Goal: Communication & Community: Share content

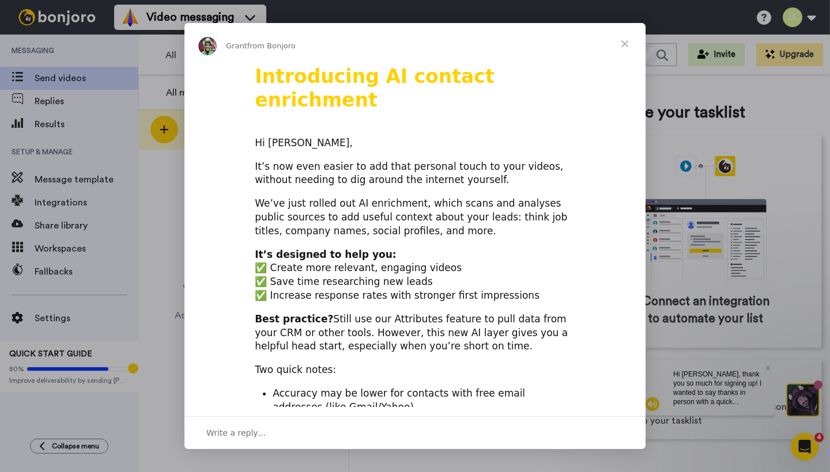
click at [623, 43] on span "Close" at bounding box center [624, 43] width 41 height 41
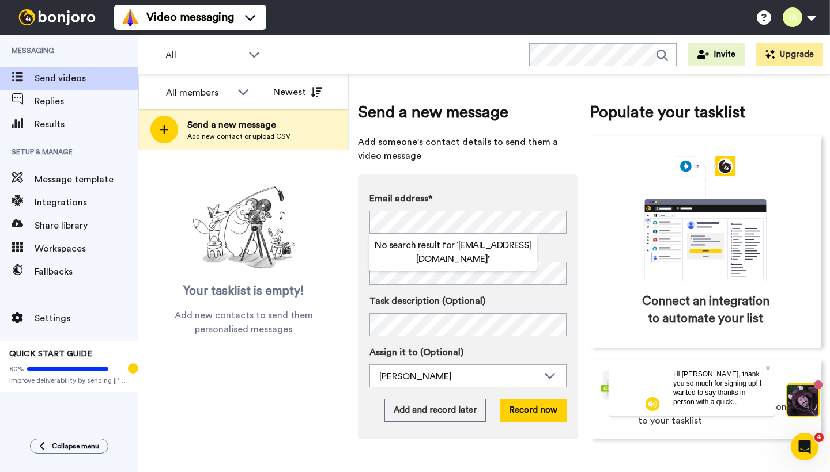
click at [565, 183] on div "Email address* No search result for ‘ ellelouisecarter@icloud.com ’ Name Task d…" at bounding box center [468, 307] width 220 height 265
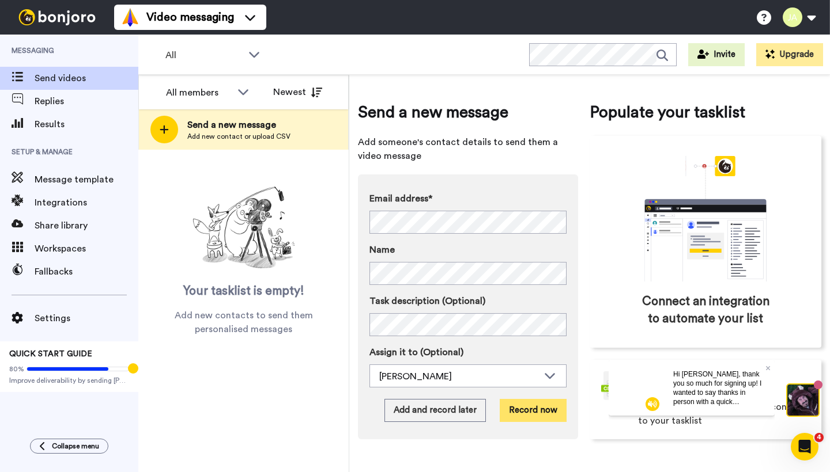
click at [545, 406] on button "Record now" at bounding box center [533, 410] width 67 height 23
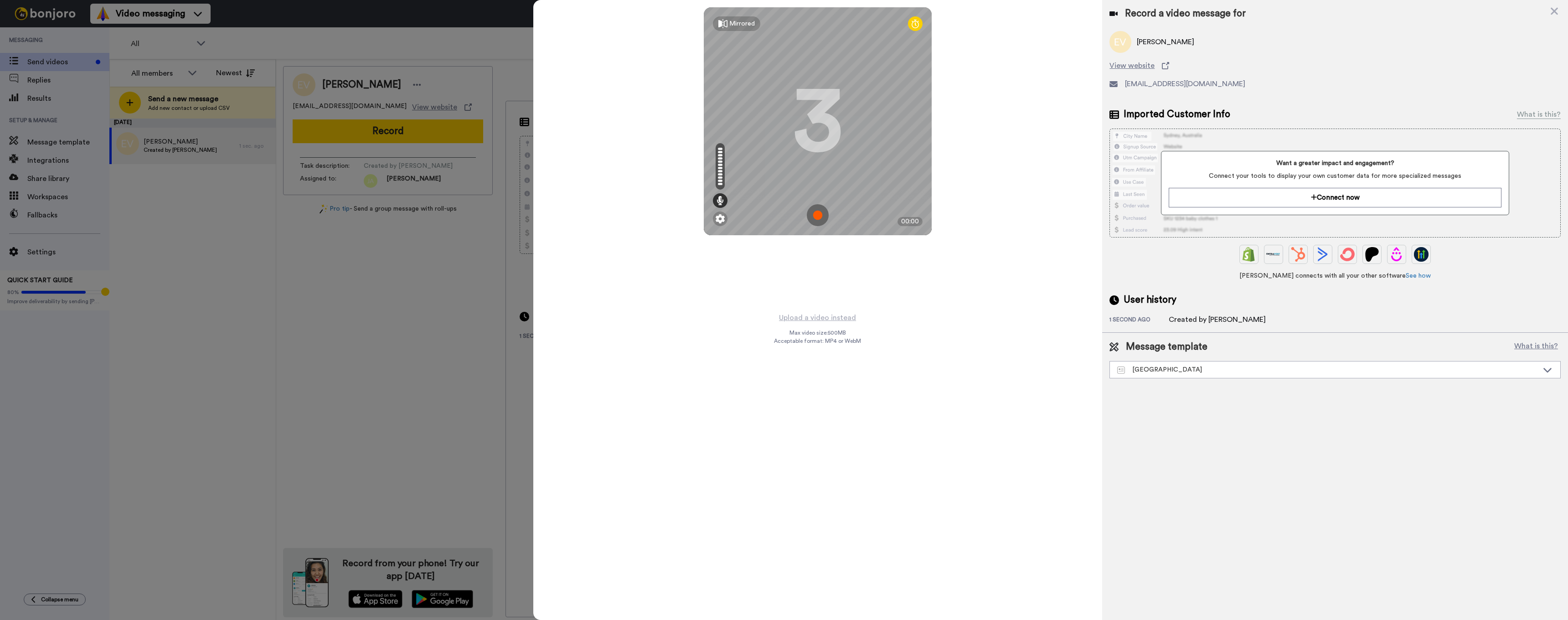
click at [656, 217] on img at bounding box center [818, 215] width 22 height 22
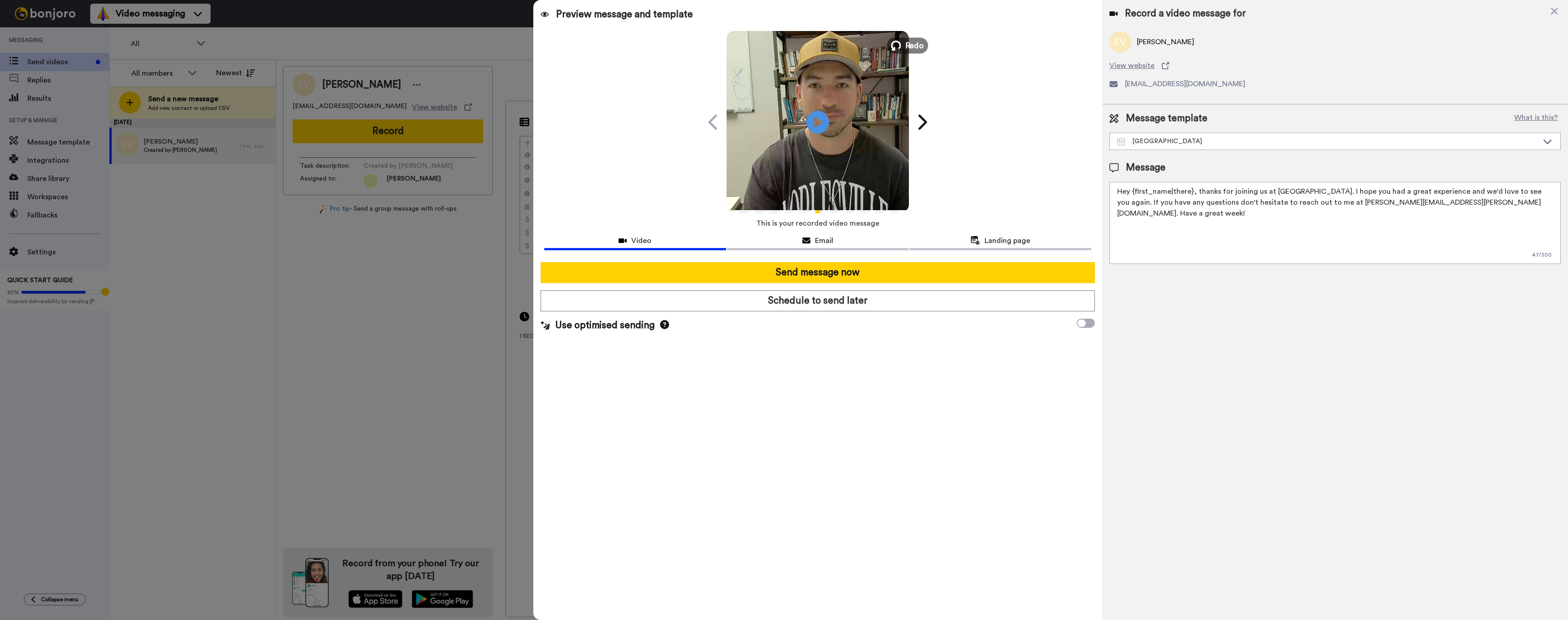
click at [656, 46] on span "Redo" at bounding box center [915, 45] width 19 height 12
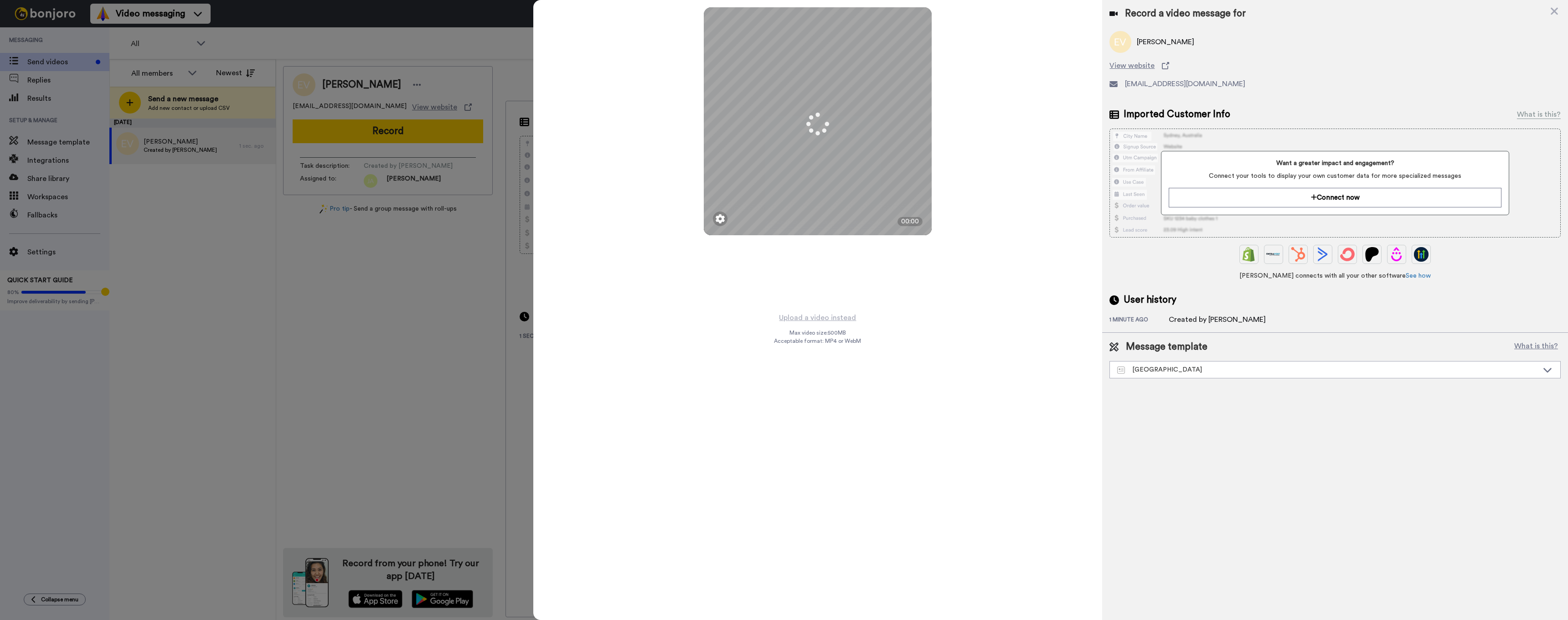
click at [656, 59] on div "Mirrored Redo 3 00:00" at bounding box center [818, 156] width 570 height 312
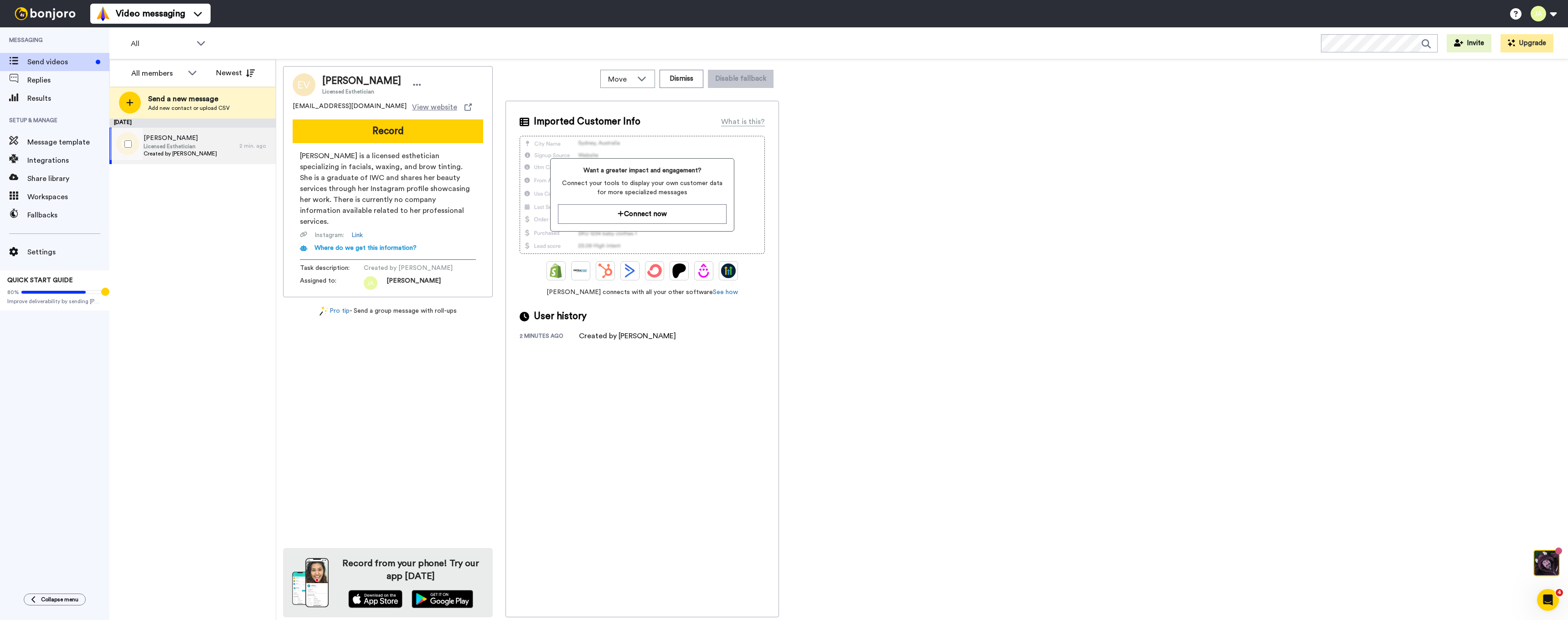
click at [176, 150] on span "Created by Joseph Antley" at bounding box center [180, 153] width 74 height 7
click at [396, 130] on button "Record" at bounding box center [388, 131] width 191 height 24
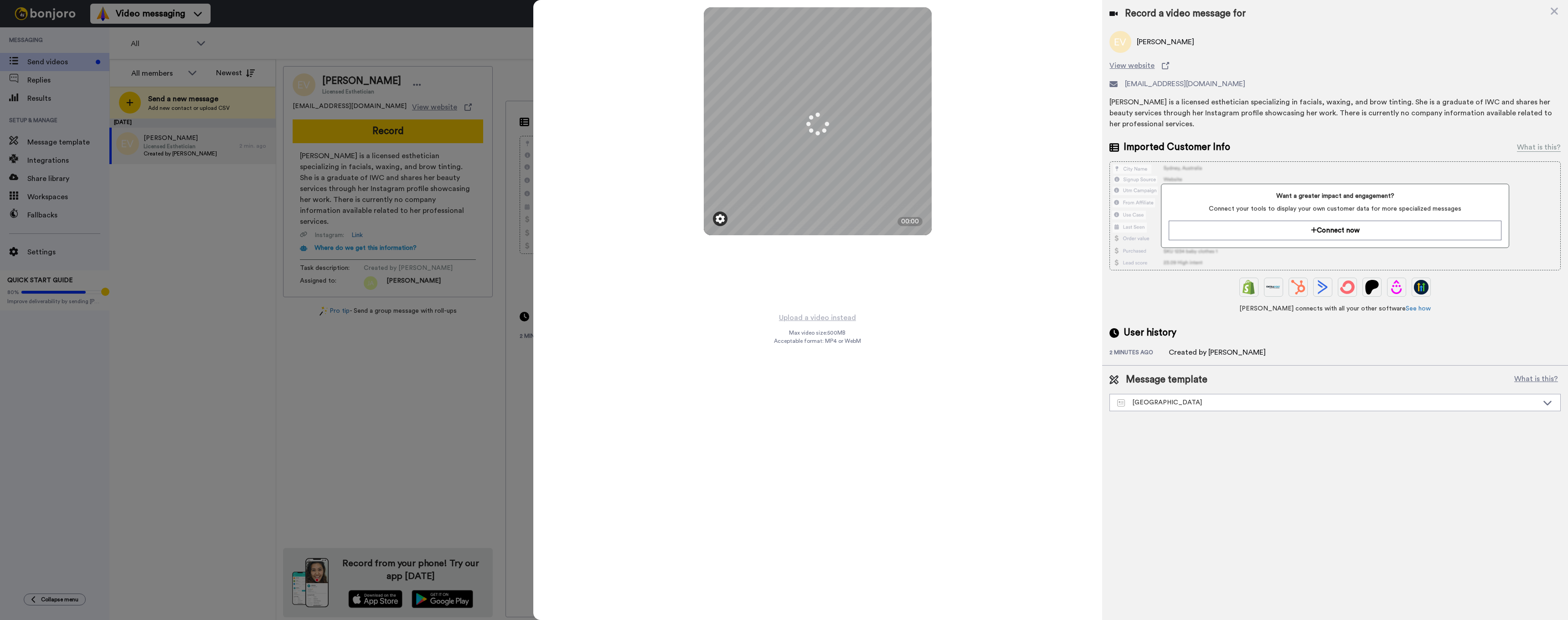
click at [721, 217] on img at bounding box center [721, 219] width 9 height 9
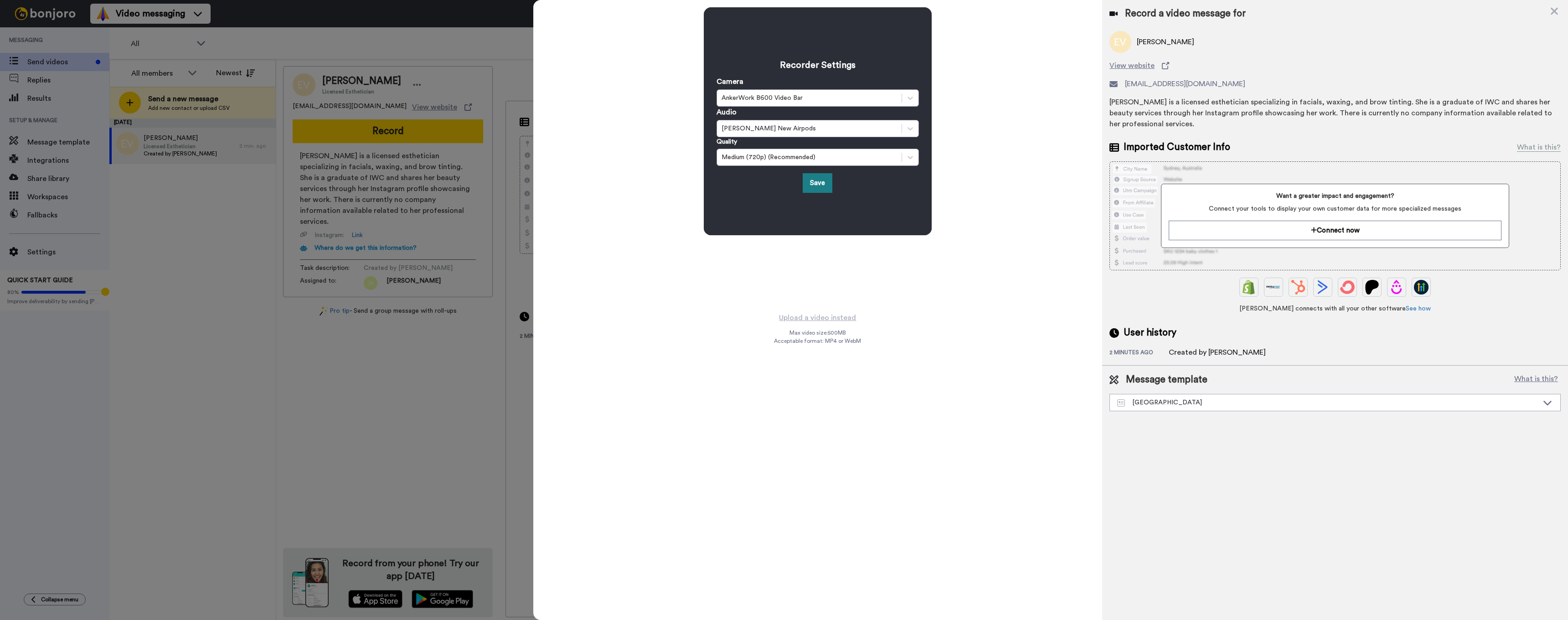
click at [823, 181] on button "Save" at bounding box center [817, 183] width 29 height 20
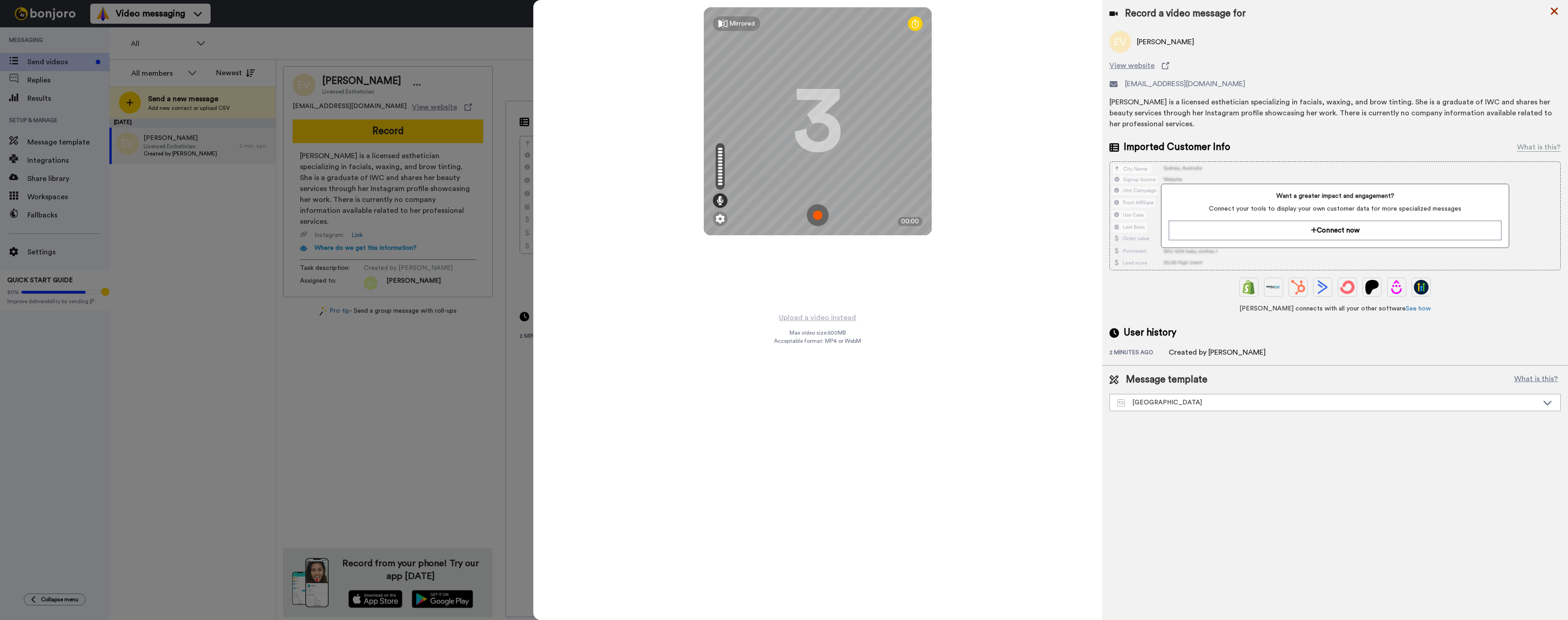
click at [1556, 11] on icon at bounding box center [1555, 11] width 9 height 11
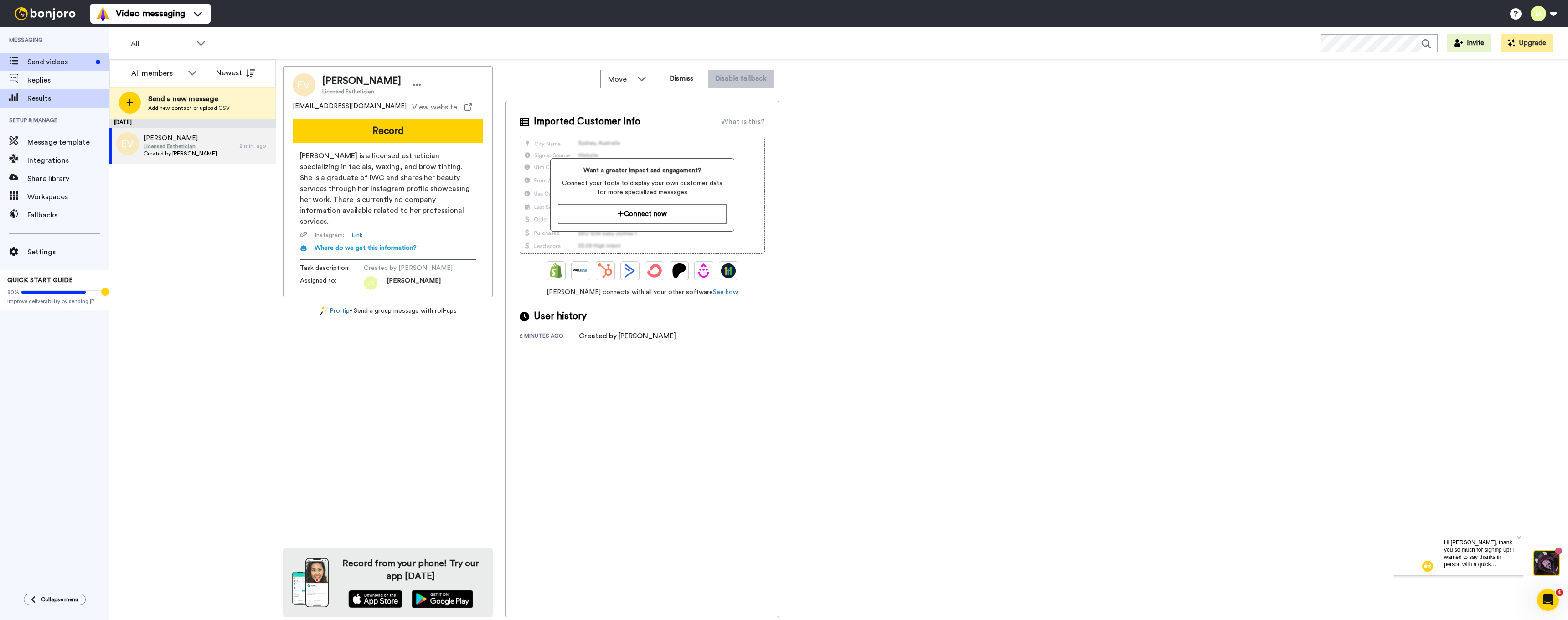
click at [64, 97] on span "Results" at bounding box center [69, 99] width 82 height 11
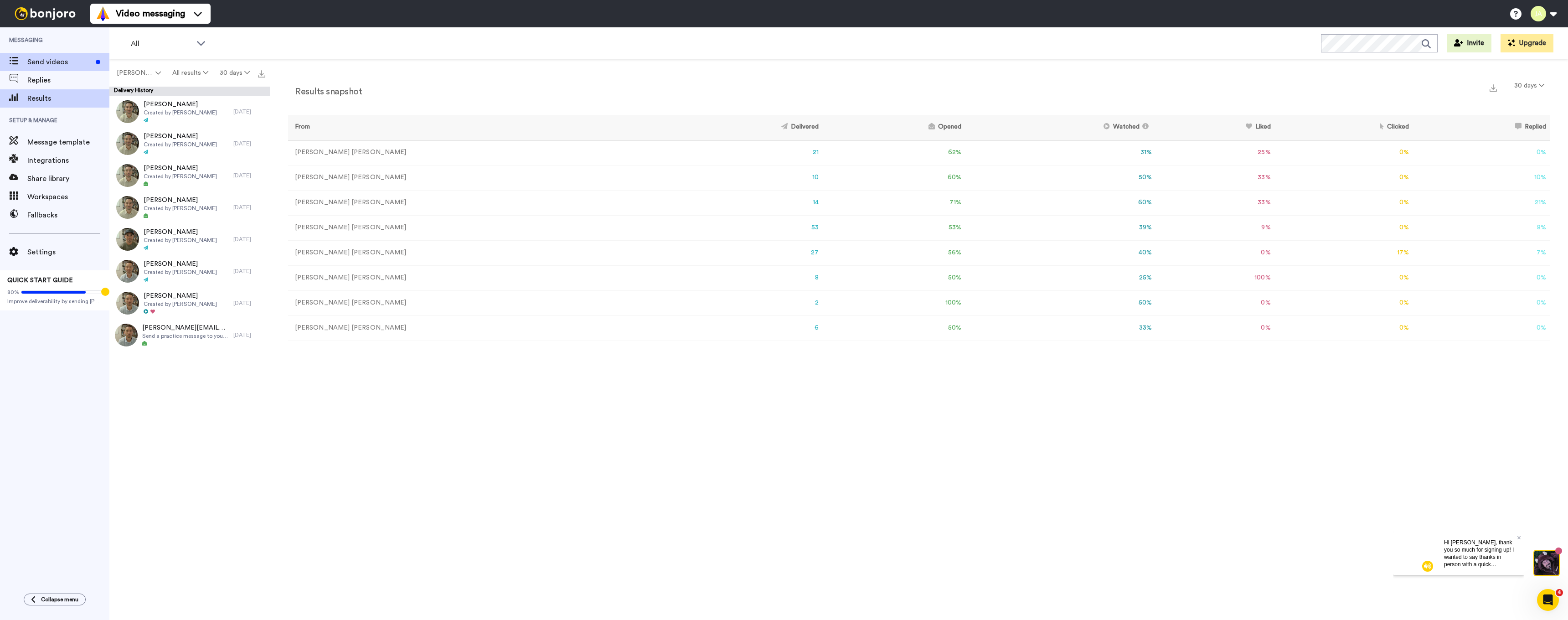
click at [67, 58] on span "Send videos" at bounding box center [60, 62] width 65 height 11
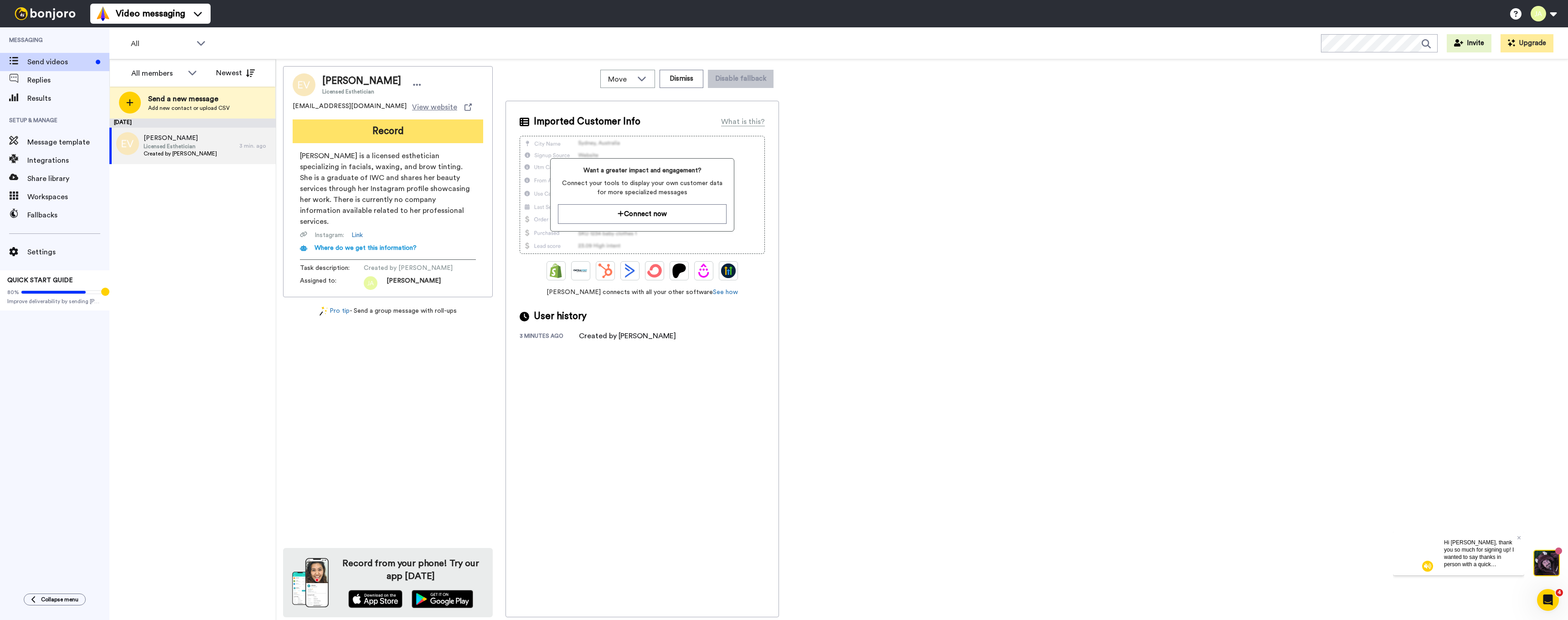
click at [335, 125] on button "Record" at bounding box center [388, 131] width 191 height 24
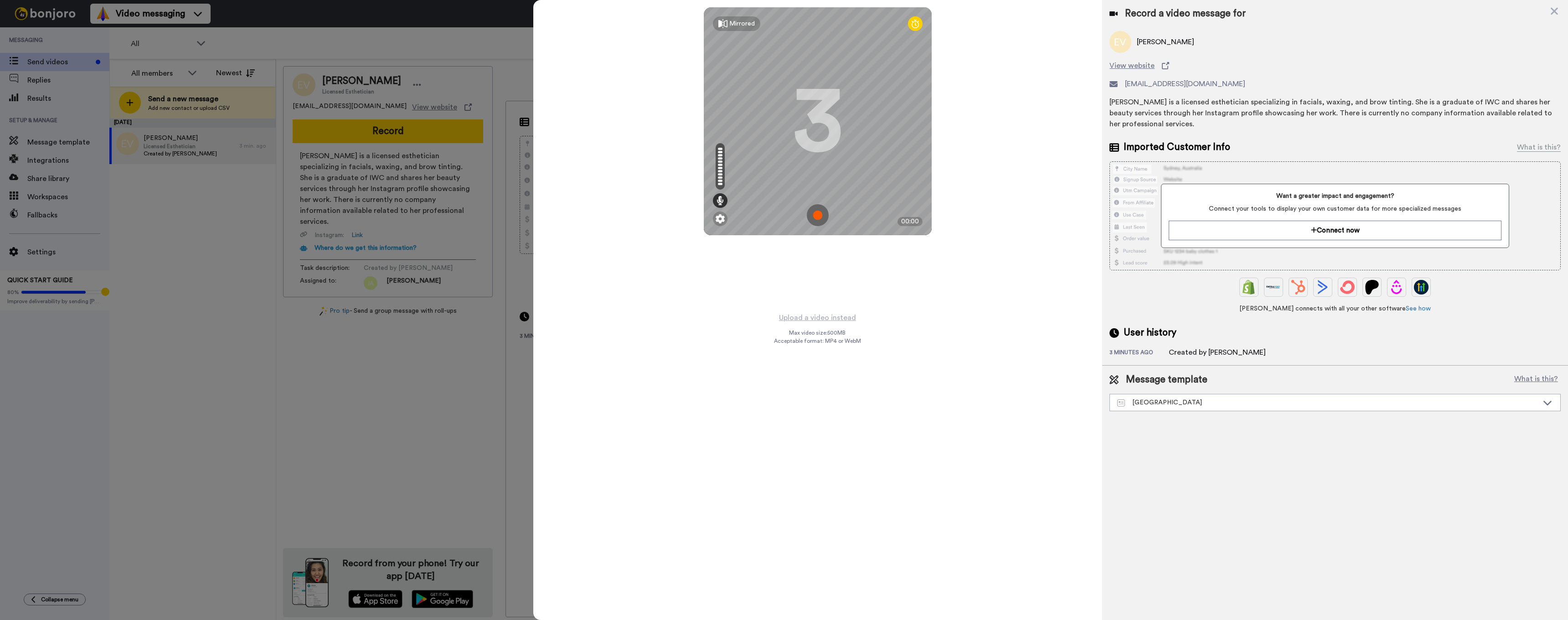
click at [818, 212] on img at bounding box center [818, 215] width 22 height 22
click at [819, 217] on img at bounding box center [818, 215] width 22 height 22
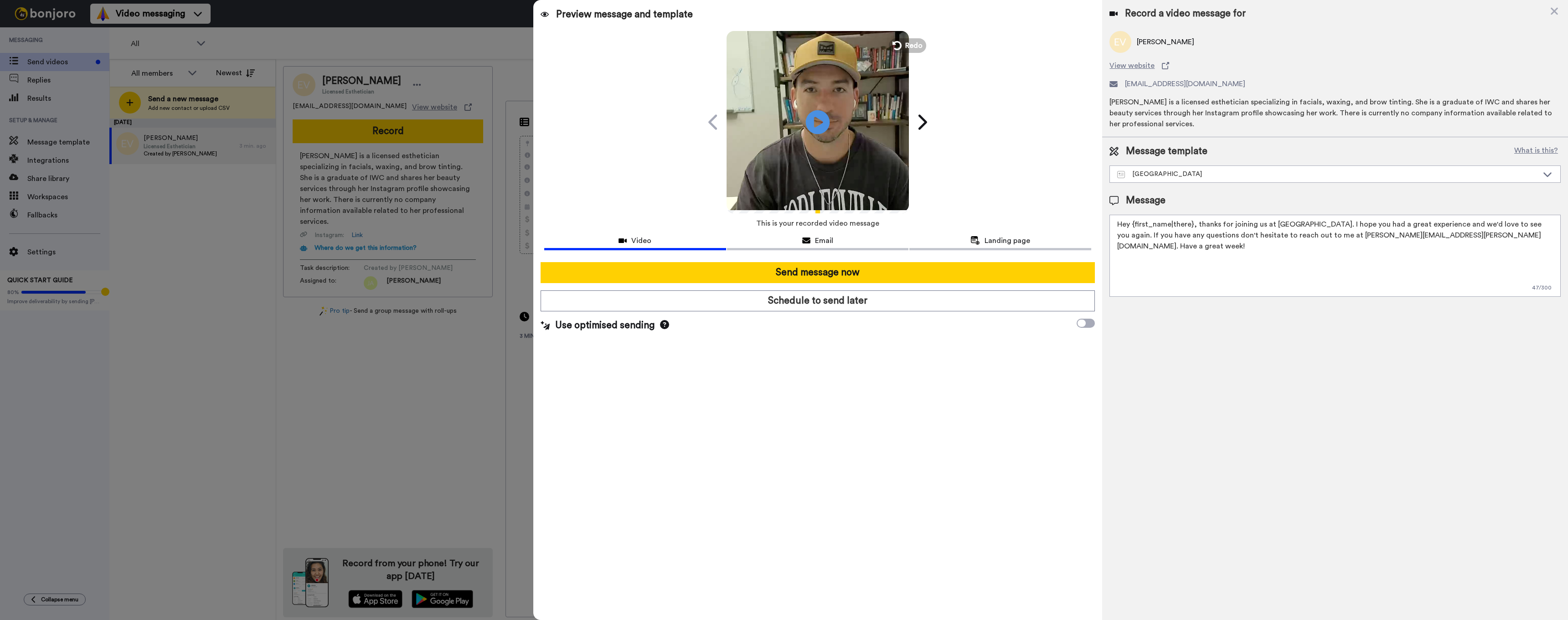
click at [810, 117] on icon at bounding box center [818, 122] width 25 height 25
click at [720, 216] on div "Preview message and template Play/Pause 0:00 / 0:42 You’ll want to see this, El…" at bounding box center [818, 310] width 570 height 620
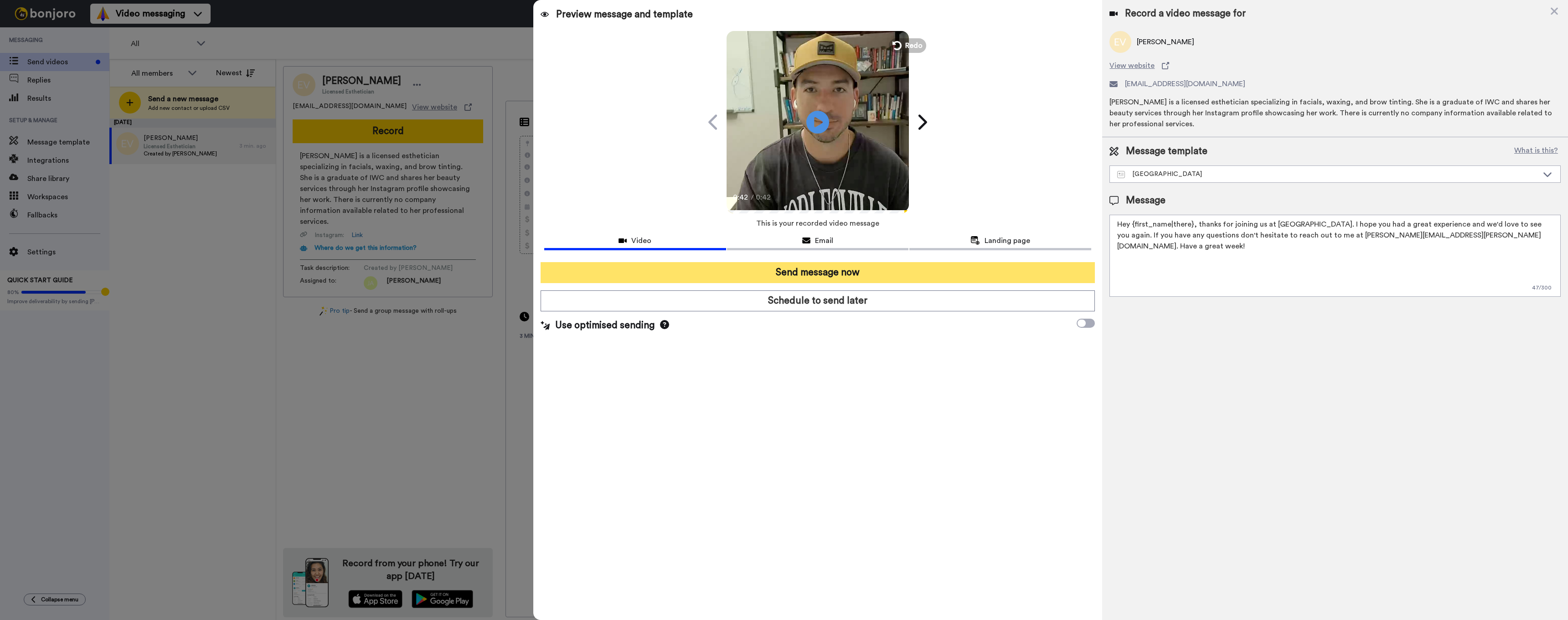
click at [781, 272] on button "Send message now" at bounding box center [817, 272] width 555 height 21
